Goal: Navigation & Orientation: Find specific page/section

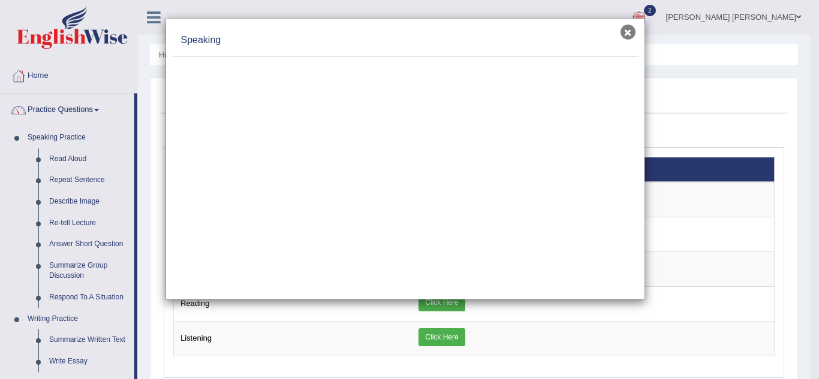
click at [629, 31] on button "×" at bounding box center [627, 32] width 15 height 15
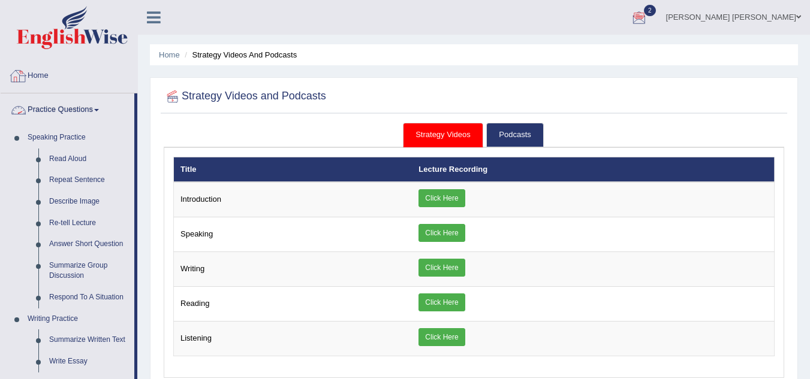
click at [39, 77] on link "Home" at bounding box center [69, 74] width 137 height 30
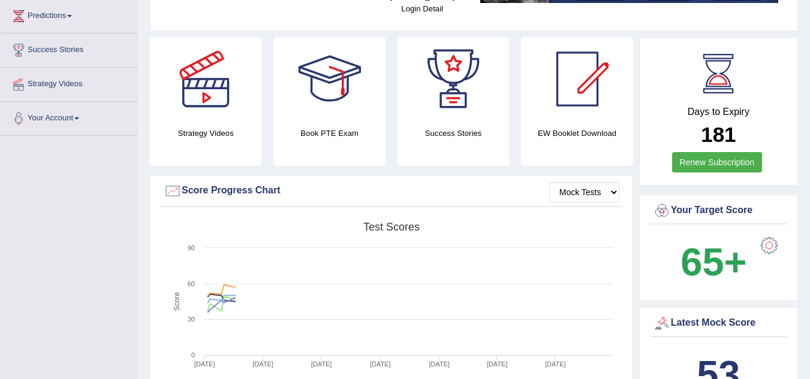
scroll to position [192, 0]
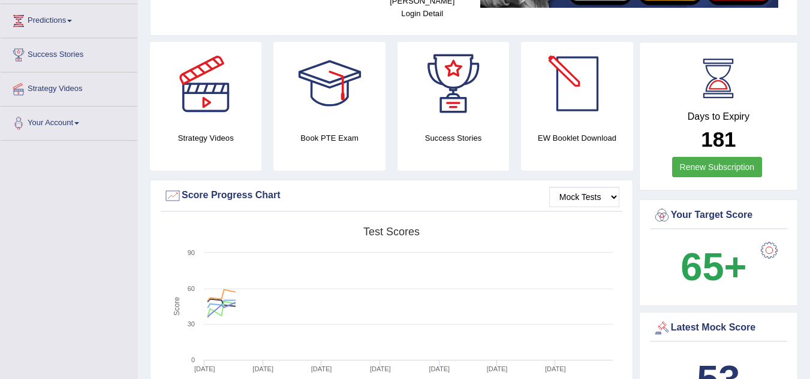
click at [578, 71] on div at bounding box center [577, 84] width 84 height 84
